Goal: Task Accomplishment & Management: Manage account settings

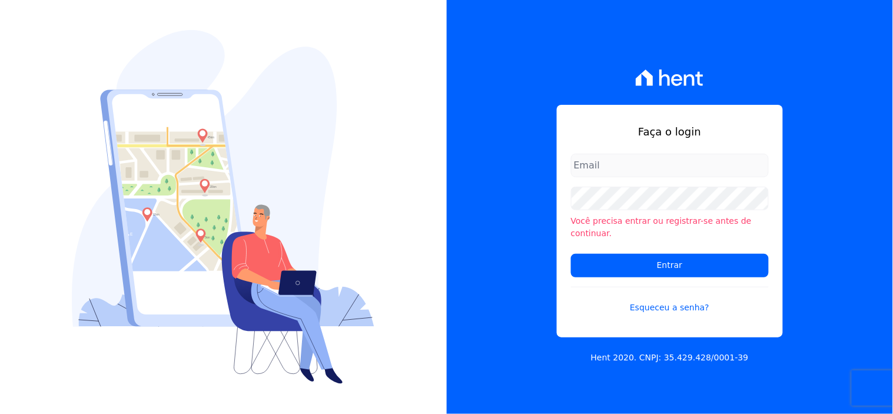
click at [631, 177] on input "email" at bounding box center [670, 166] width 198 height 24
type input "[EMAIL_ADDRESS][DOMAIN_NAME]"
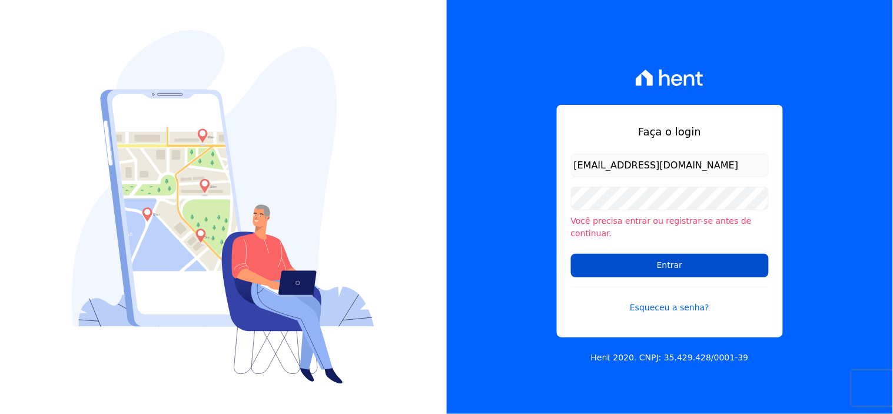
click at [626, 256] on input "Entrar" at bounding box center [670, 266] width 198 height 24
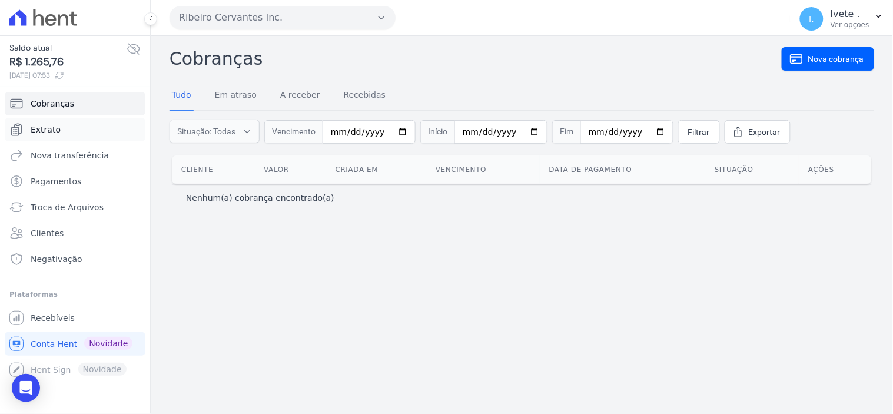
click at [45, 128] on span "Extrato" at bounding box center [46, 130] width 30 height 12
